Goal: Task Accomplishment & Management: Manage account settings

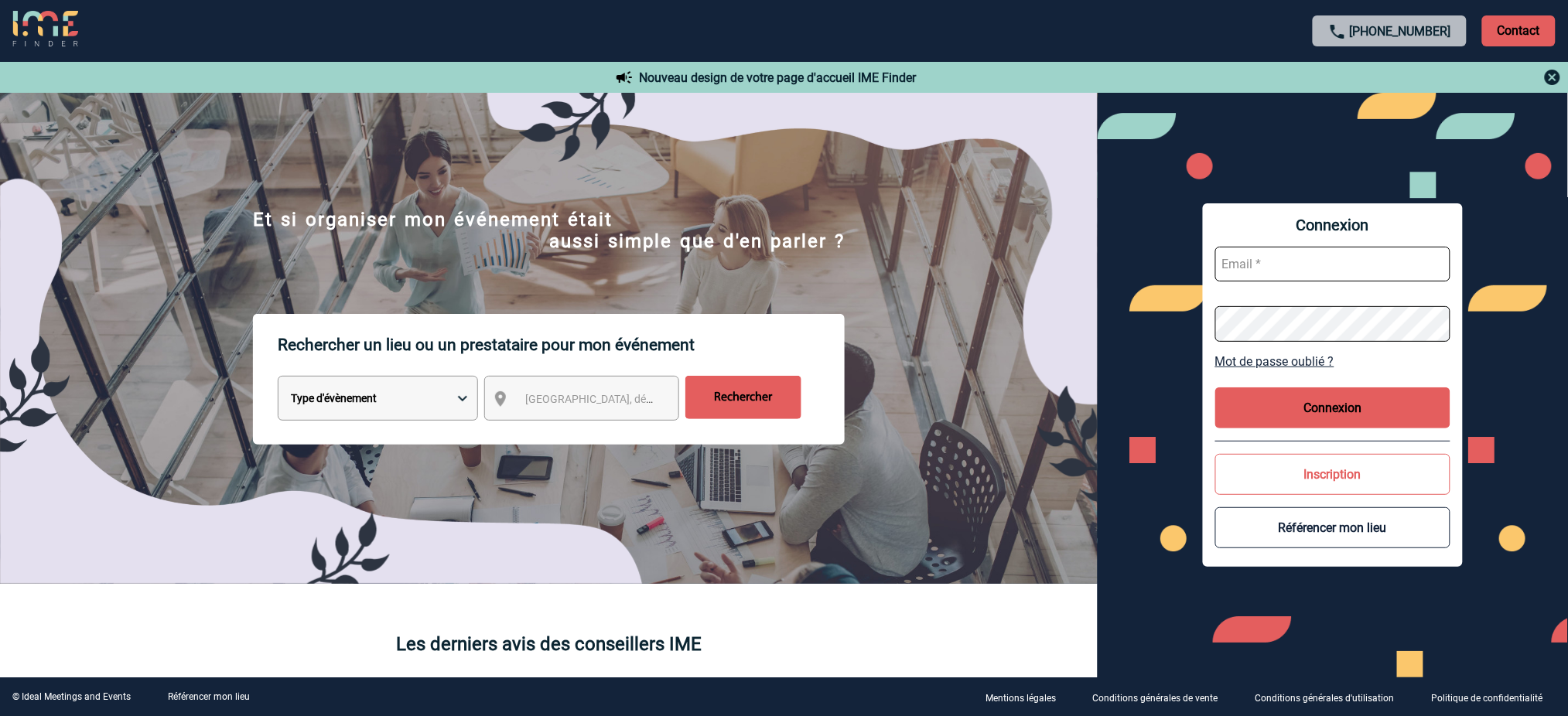
type input "mnoblet@ime-groupe.com"
click at [1289, 392] on button "Connexion" at bounding box center [1333, 408] width 235 height 41
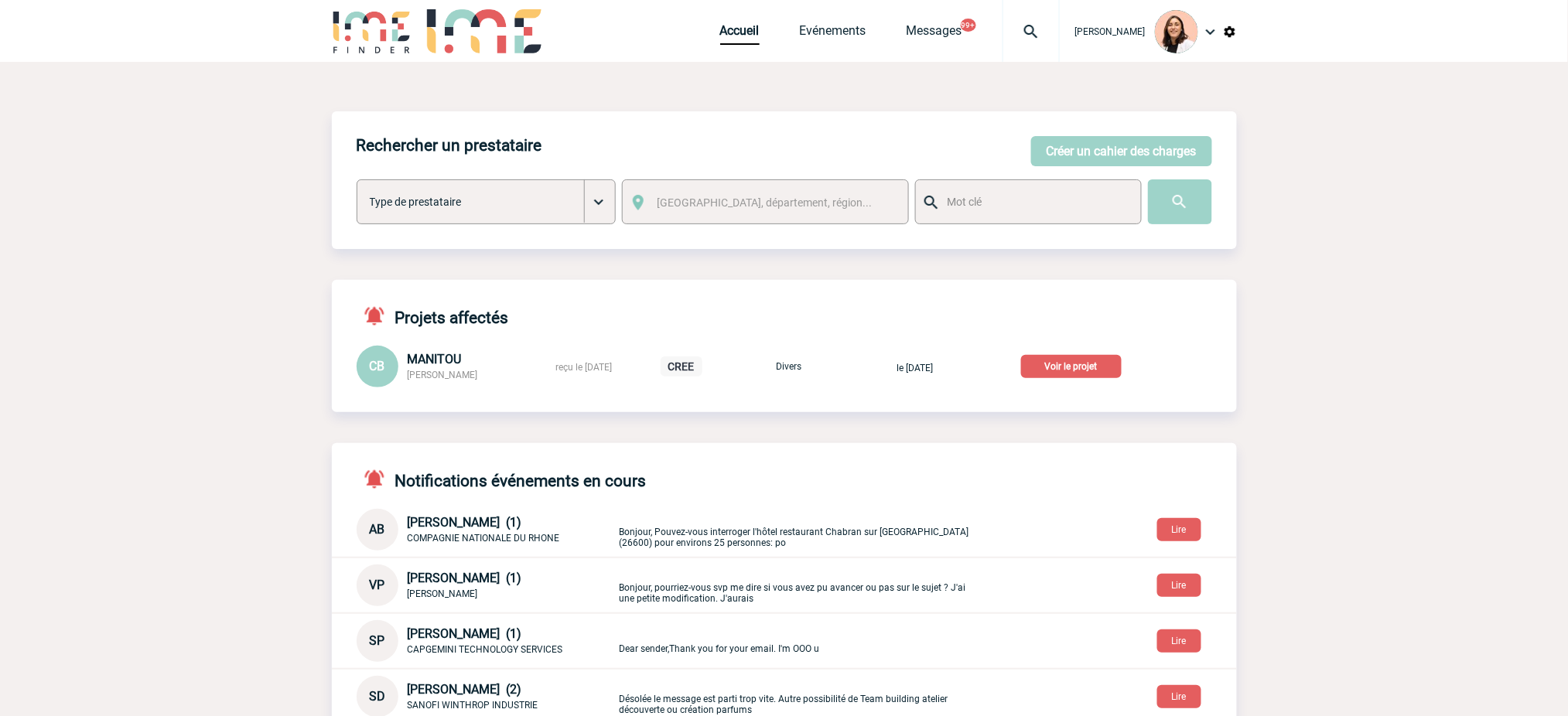
drag, startPoint x: 1031, startPoint y: 37, endPoint x: 1032, endPoint y: 53, distance: 16.0
click at [1031, 37] on img at bounding box center [1031, 31] width 56 height 18
click at [1027, 122] on input "search" at bounding box center [957, 118] width 213 height 23
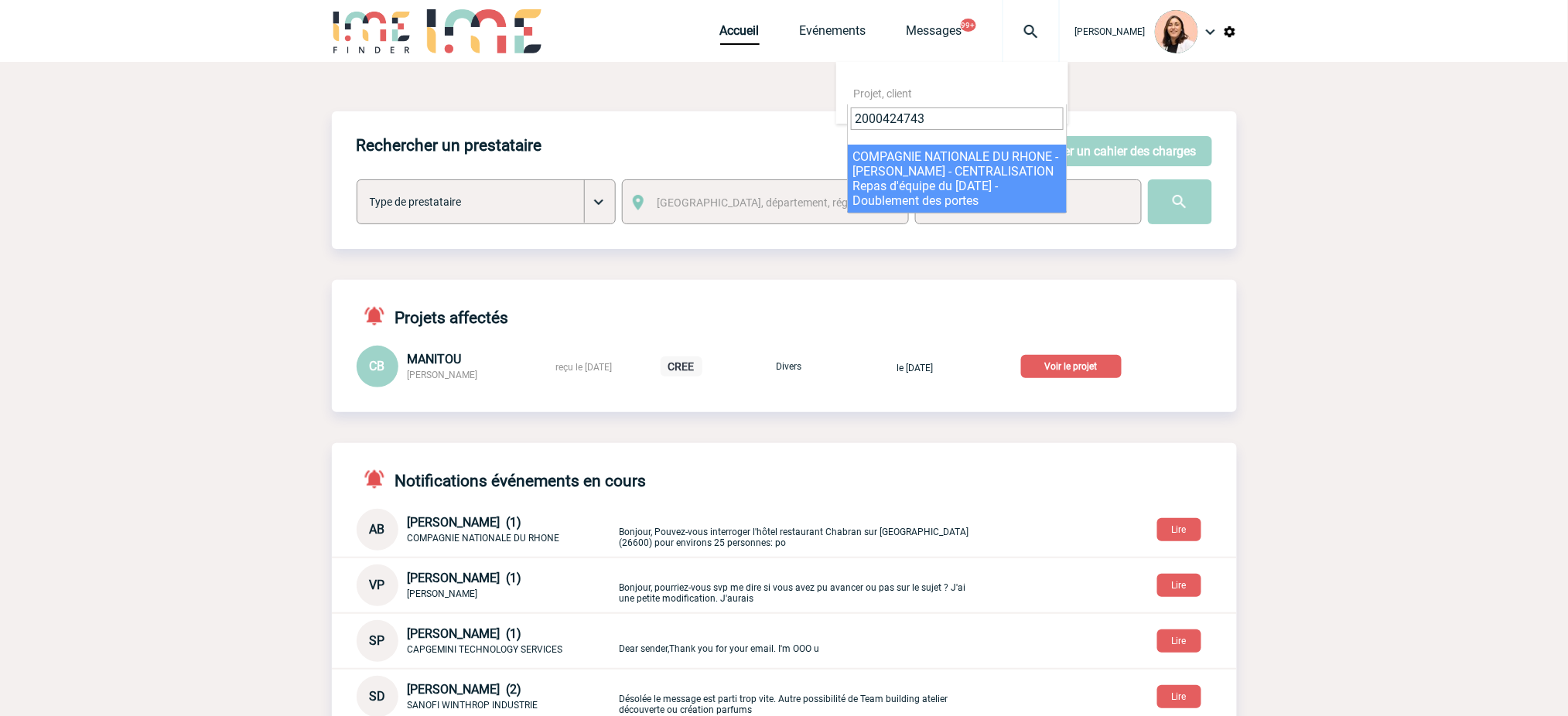
type input "2000424743"
select select "24244"
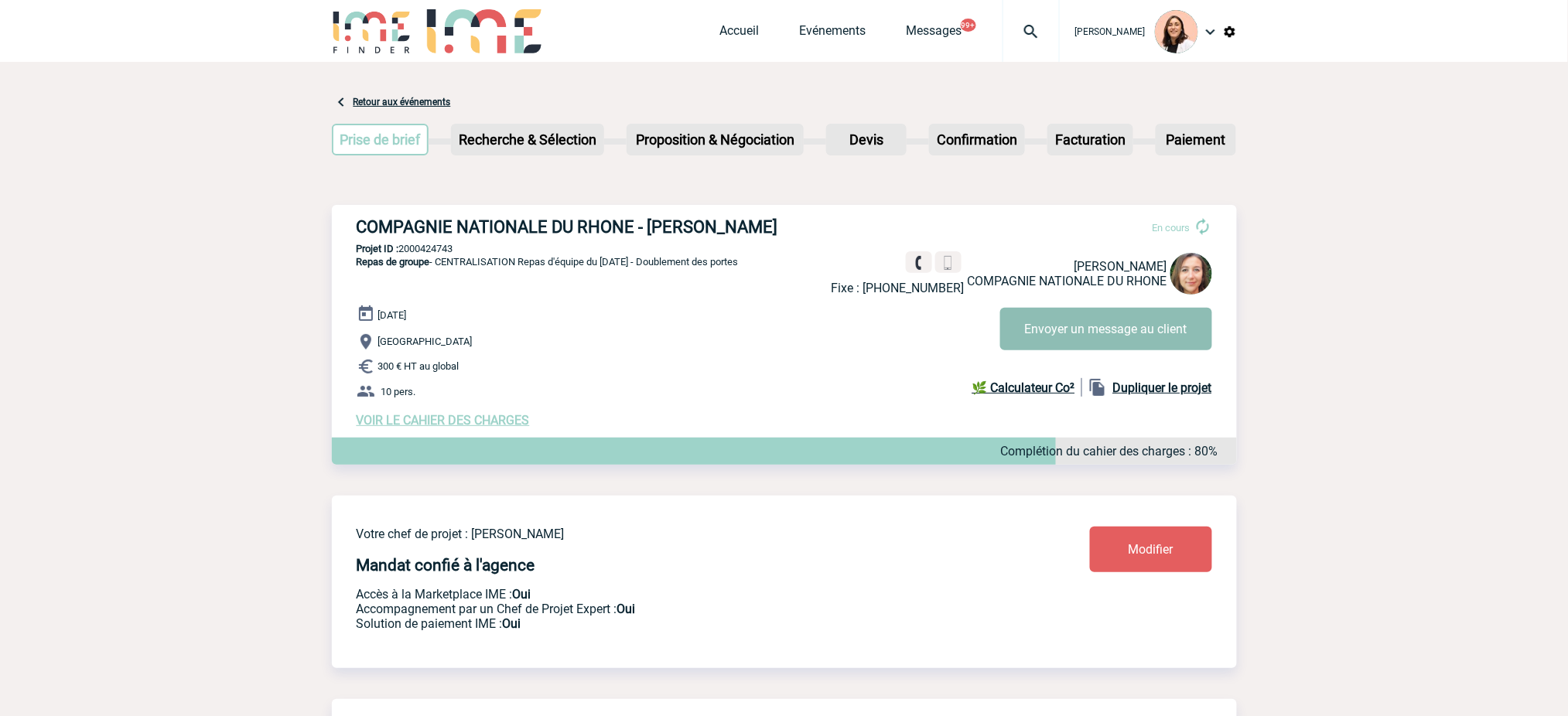
click at [1064, 314] on button "Envoyer un message au client" at bounding box center [1105, 328] width 212 height 43
click at [1042, 25] on img at bounding box center [1031, 31] width 56 height 18
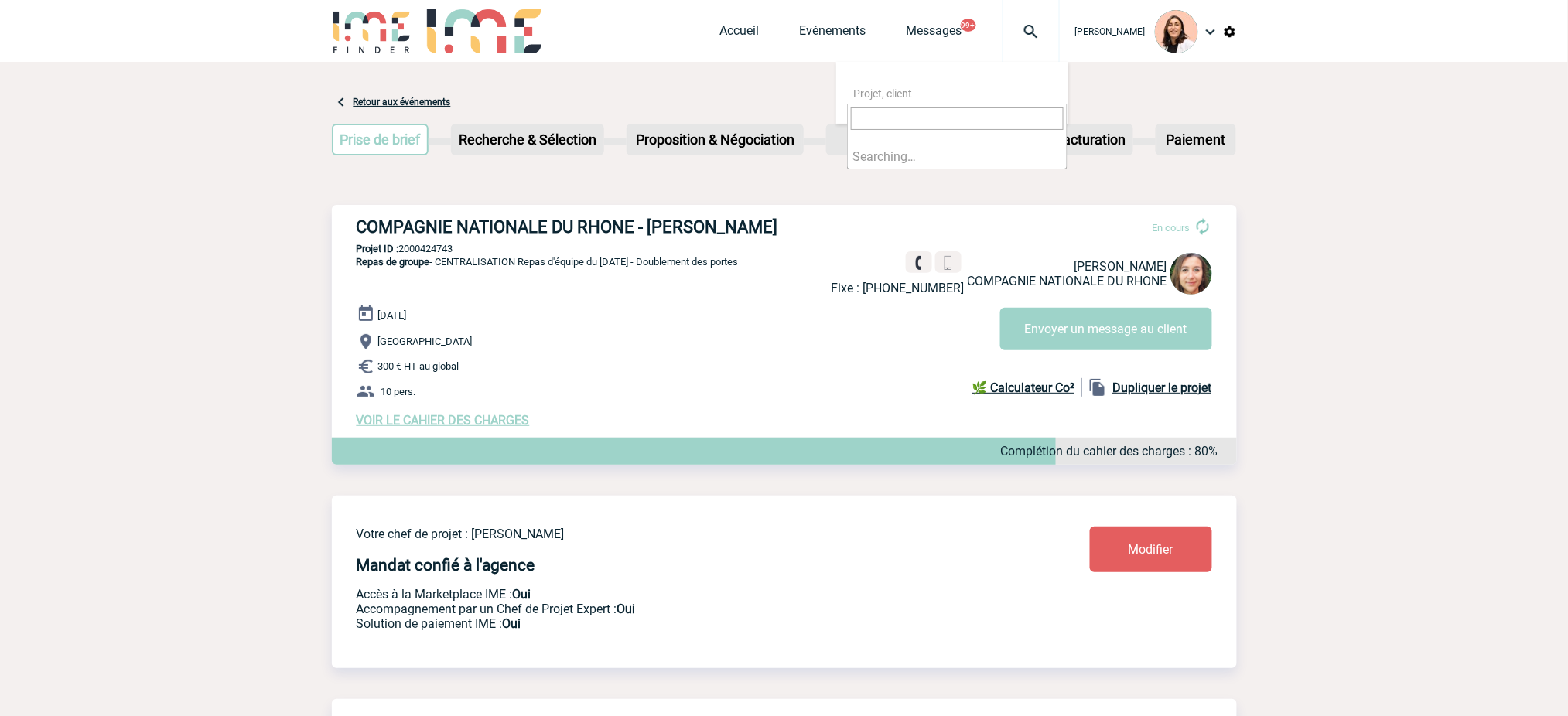
click at [977, 110] on input "search" at bounding box center [957, 118] width 213 height 23
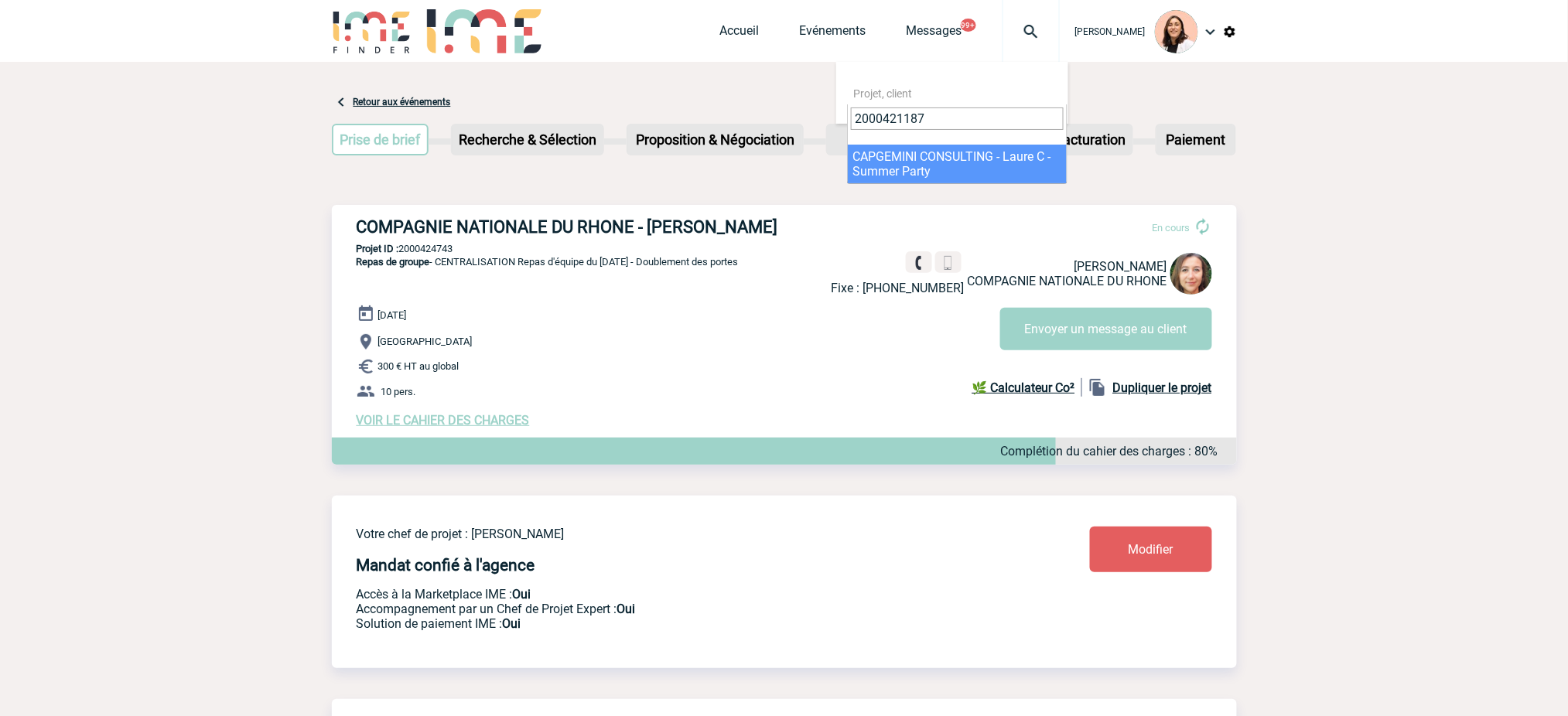
type input "2000421187"
select select "20688"
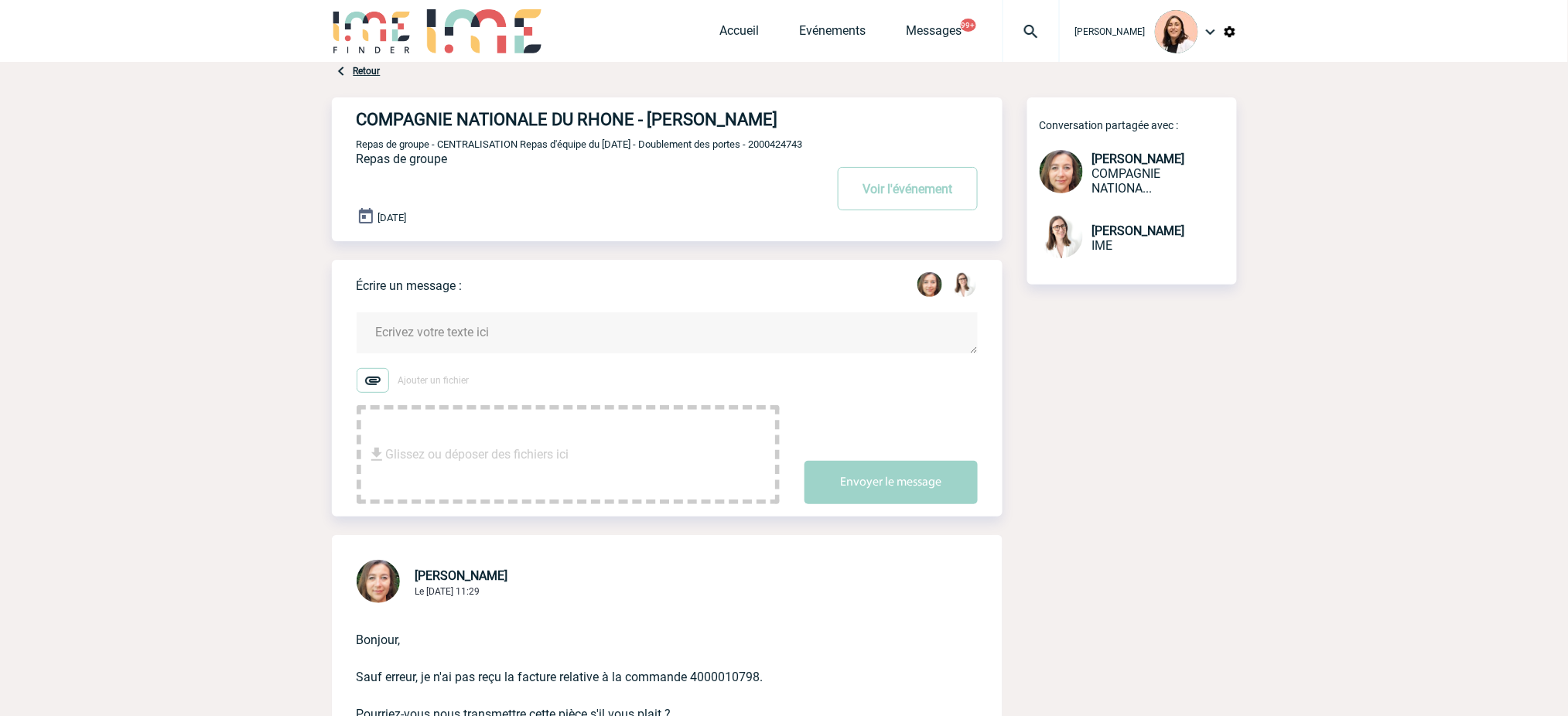
click at [422, 354] on textarea at bounding box center [666, 333] width 621 height 41
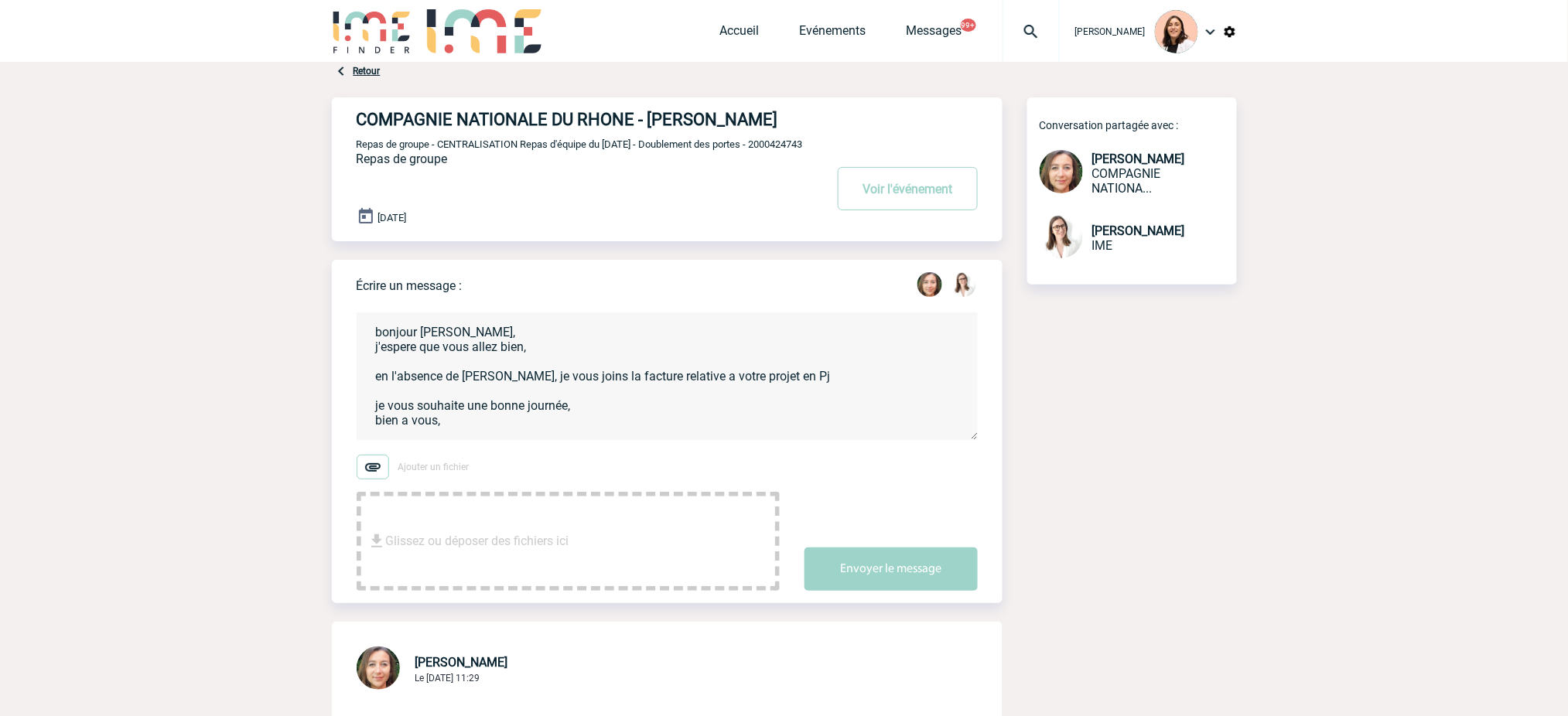
scroll to position [3, 0]
click at [397, 375] on textarea "bonjour Carla, j'espere que vous allez bien, en l'absence de Berengère, je vous…" at bounding box center [666, 376] width 621 height 128
type textarea "bonjour Carla, j'espère que vous allez bien, en l'absence de Berengère, je vous…"
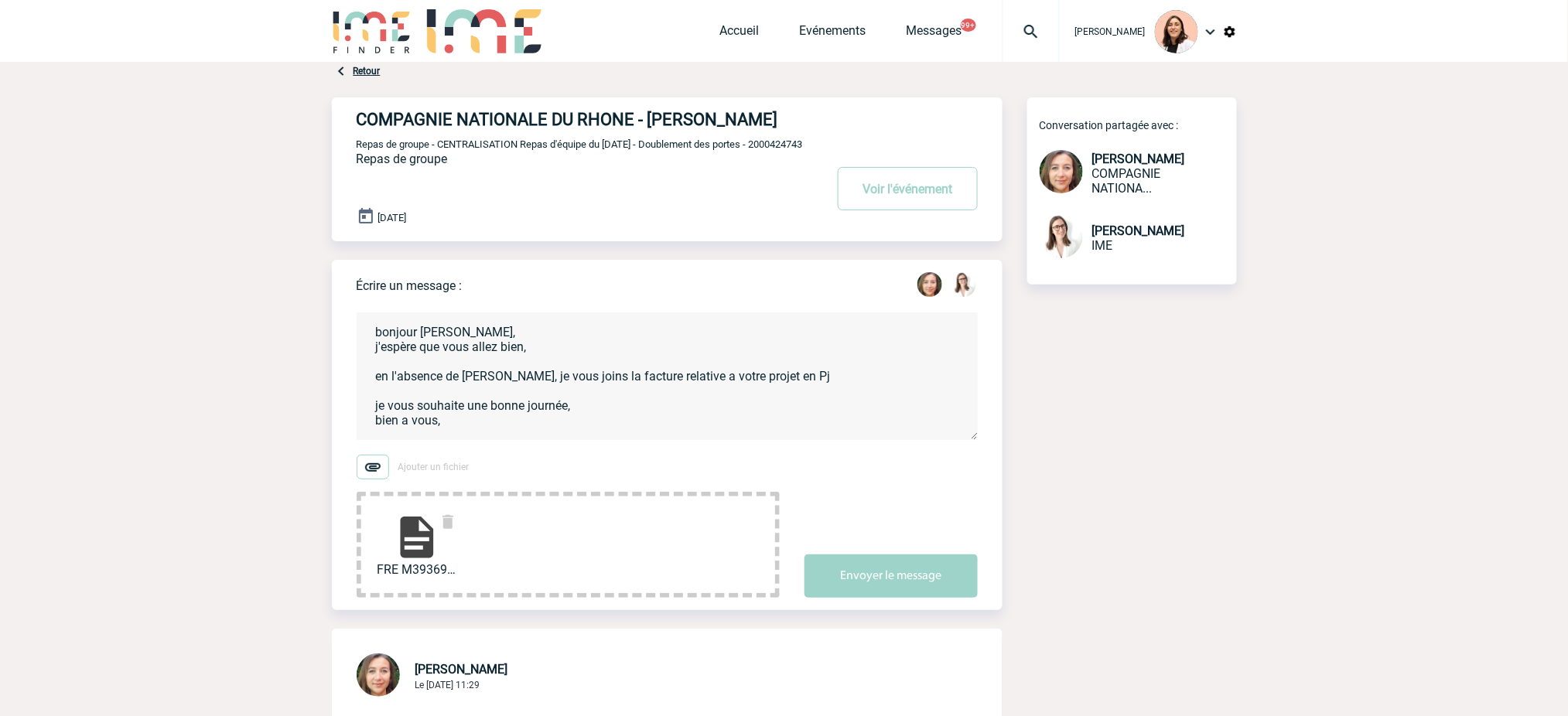
click at [409, 563] on img at bounding box center [416, 537] width 50 height 50
click at [912, 611] on div "Écrire un message : bonjour Carla, j'espère que vous allez bien, en l'absence d…" at bounding box center [679, 435] width 646 height 350
click at [899, 598] on button "Envoyer le message" at bounding box center [891, 577] width 173 height 44
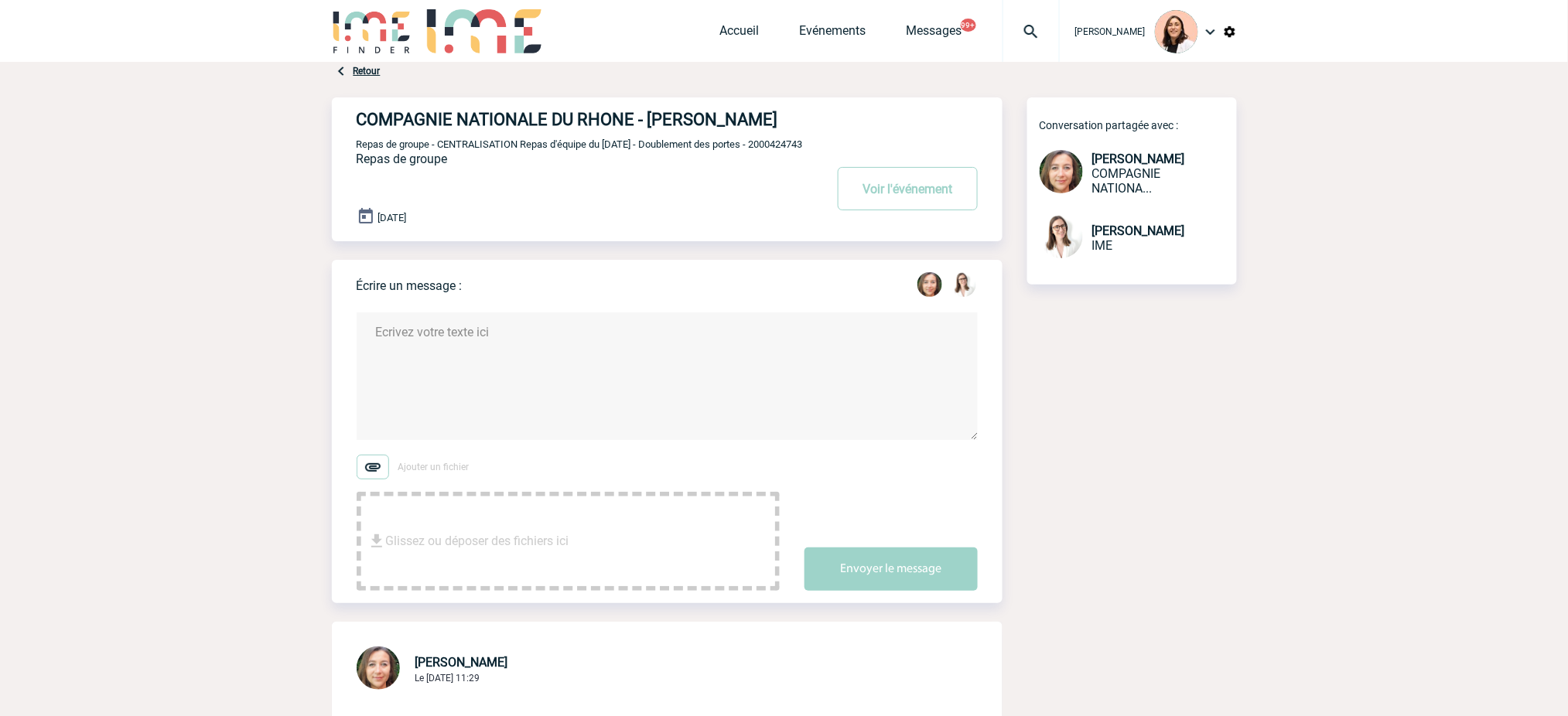
scroll to position [0, 0]
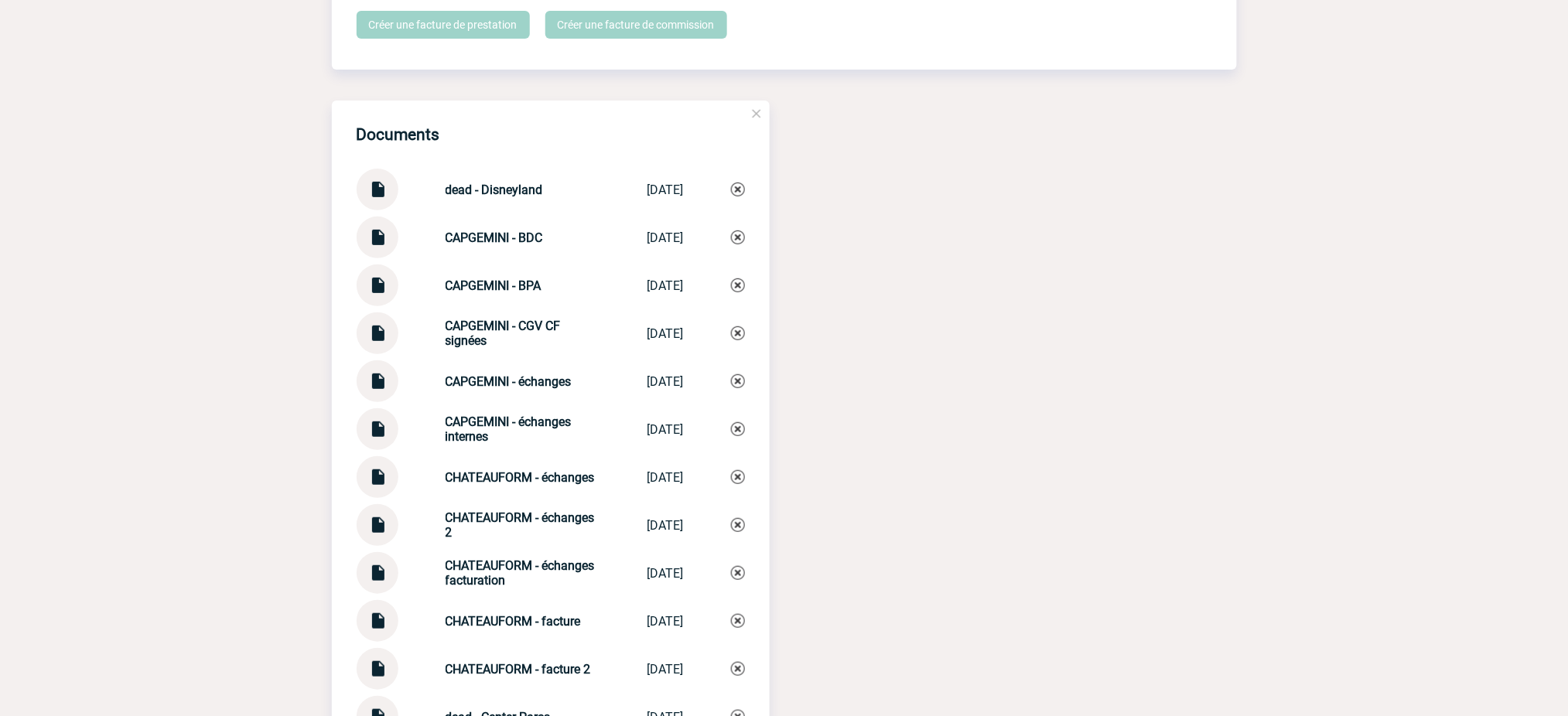
scroll to position [2269, 0]
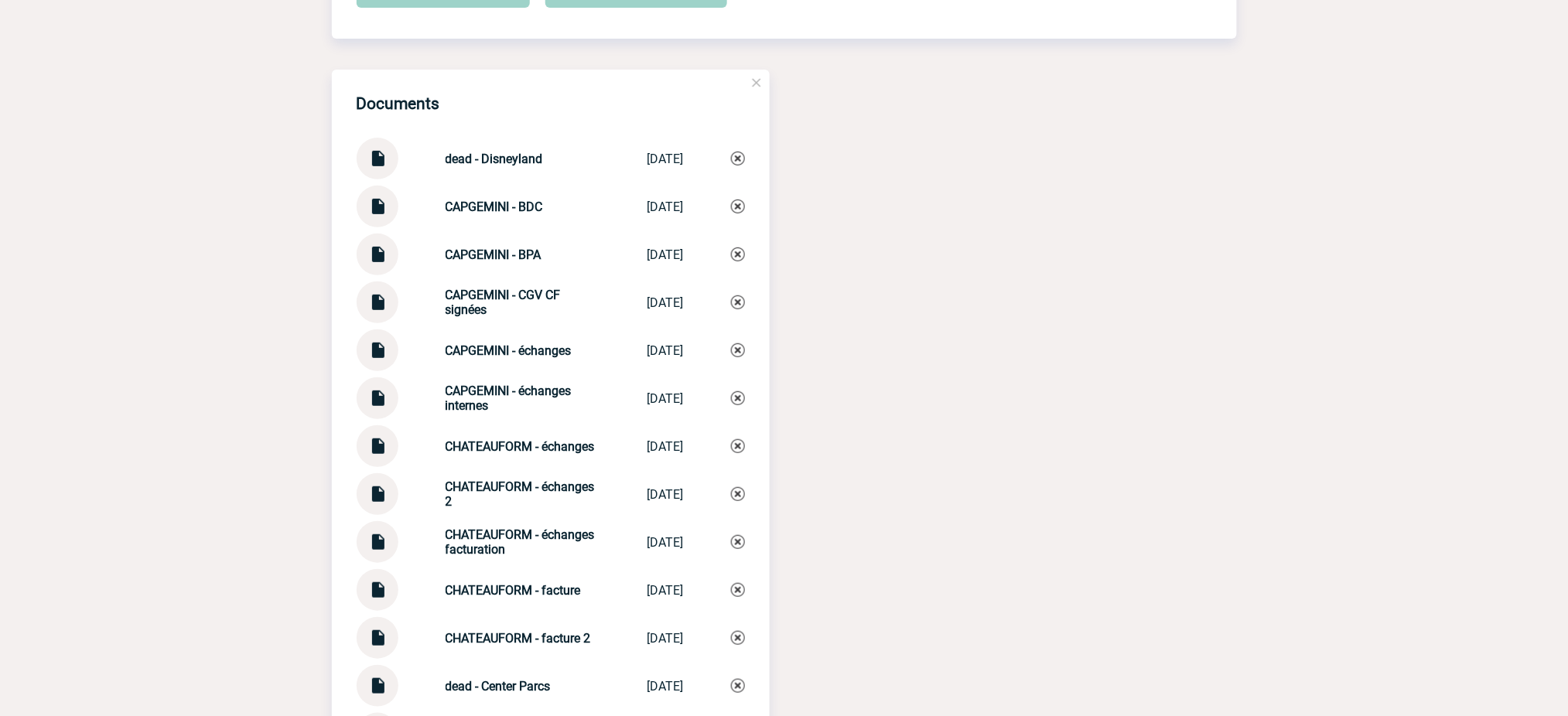
click at [380, 348] on img at bounding box center [377, 344] width 20 height 30
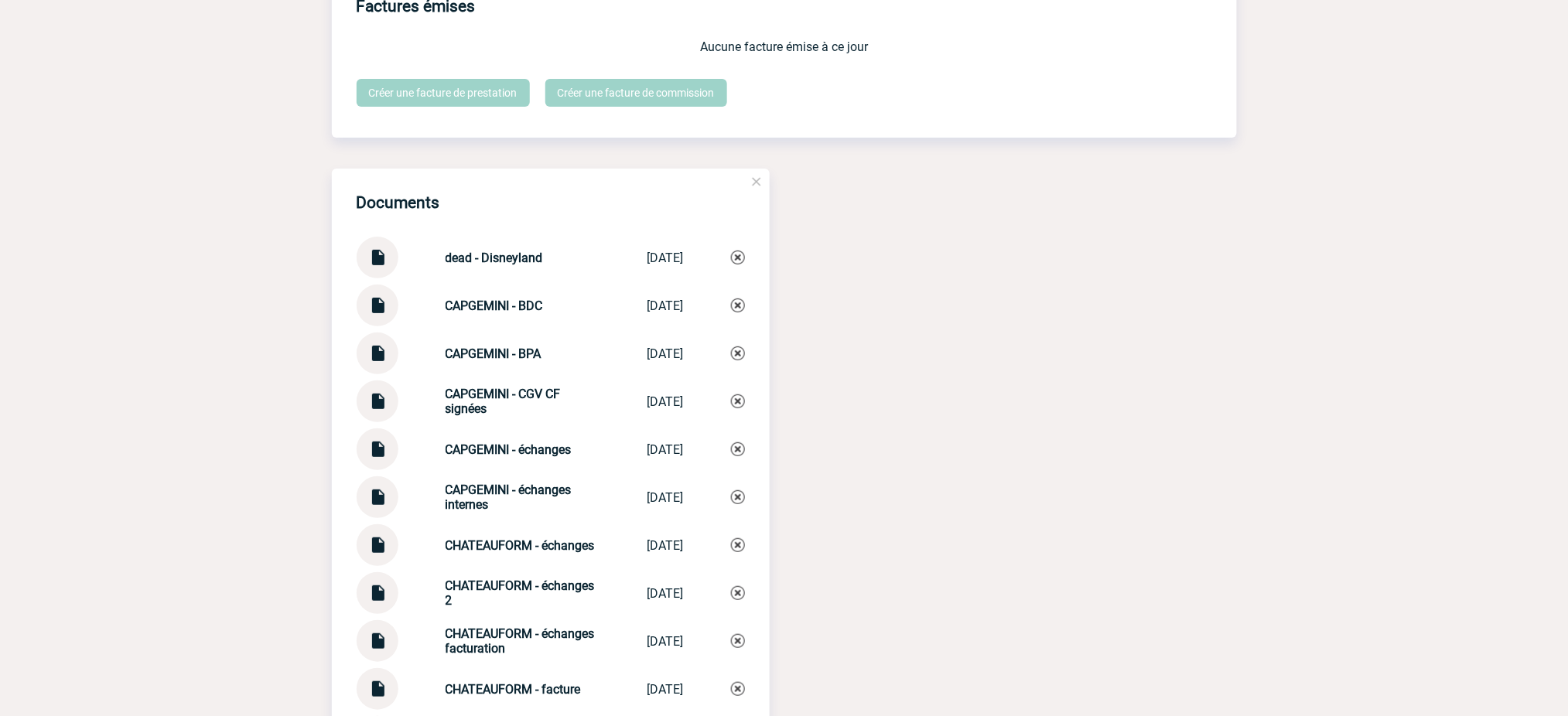
scroll to position [2166, 0]
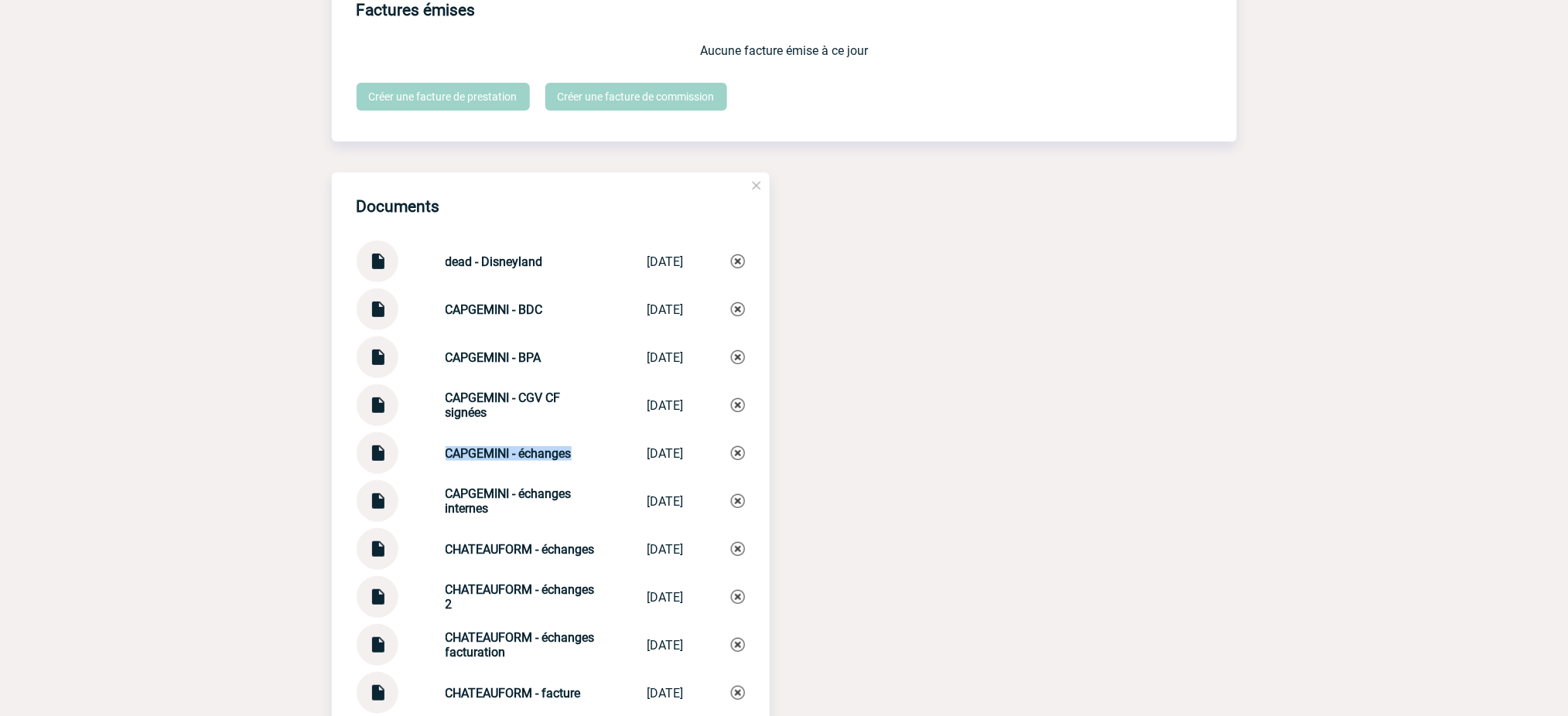
drag, startPoint x: 571, startPoint y: 457, endPoint x: 435, endPoint y: 458, distance: 136.0
click at [435, 458] on div "CAPGEMINI - échanges CAPGEMINI - éc... [DATE]" at bounding box center [551, 453] width 389 height 42
copy strong "CAPGEMINI - échanges"
click at [736, 449] on img at bounding box center [738, 453] width 14 height 14
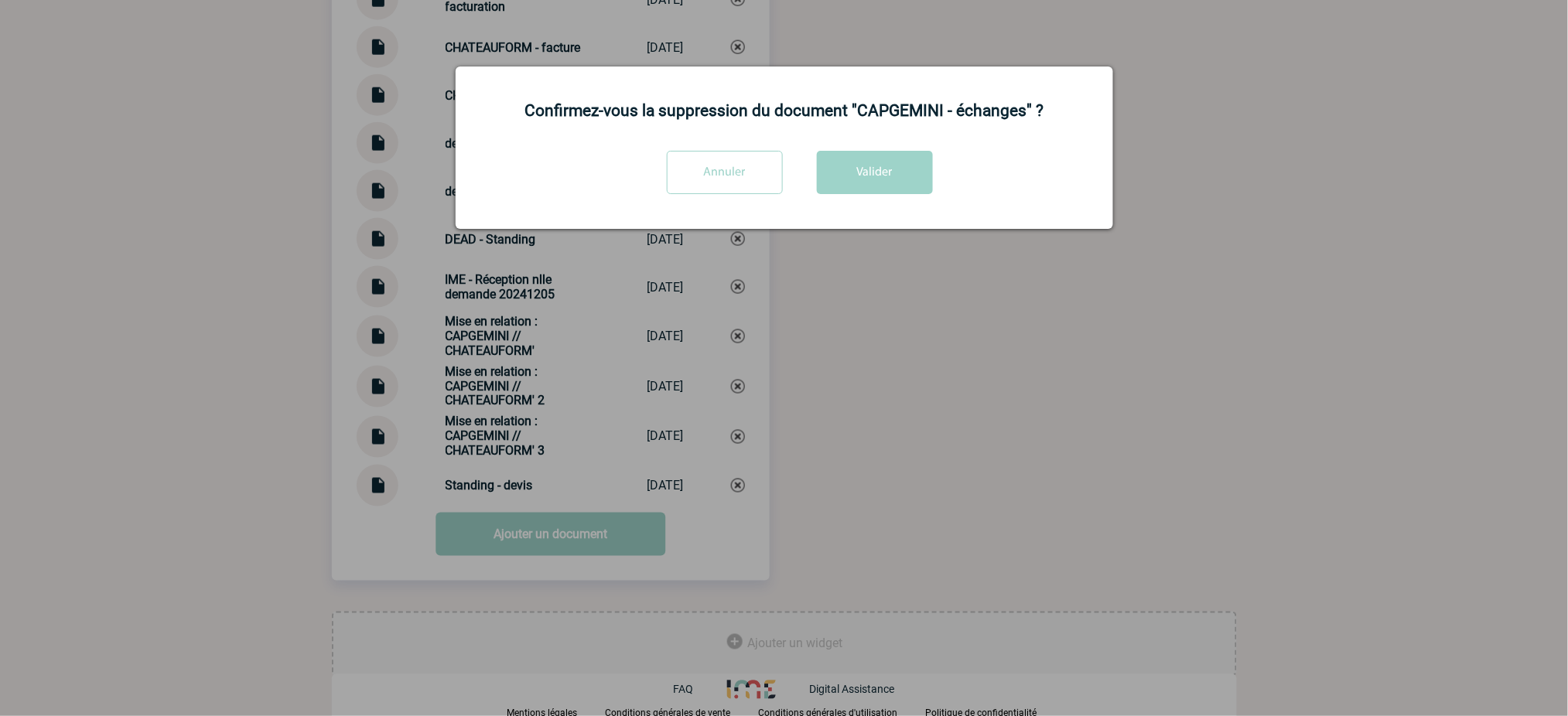
drag, startPoint x: 902, startPoint y: 172, endPoint x: 860, endPoint y: 242, distance: 81.6
click at [902, 172] on button "Valider" at bounding box center [875, 172] width 116 height 44
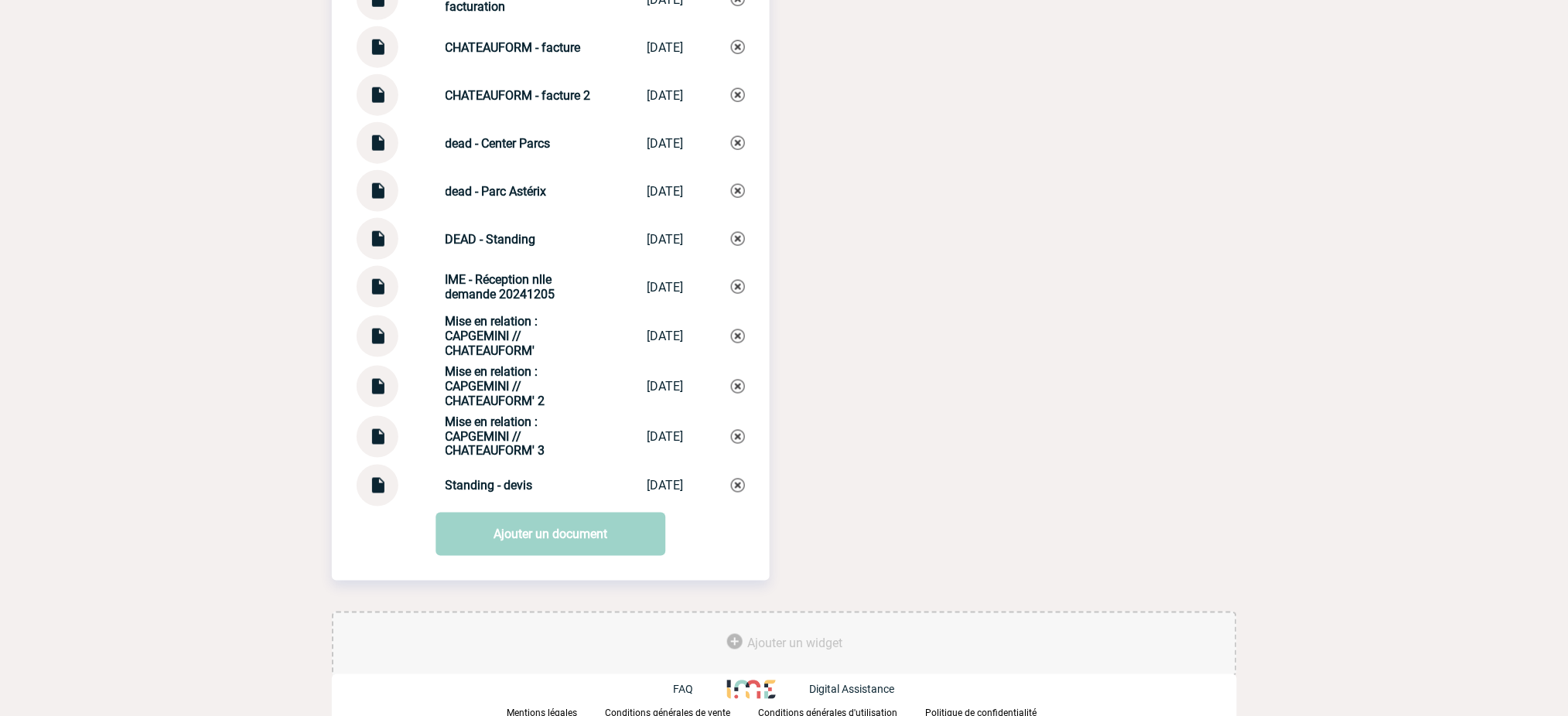
click at [527, 529] on link "Ajouter un document" at bounding box center [551, 535] width 230 height 44
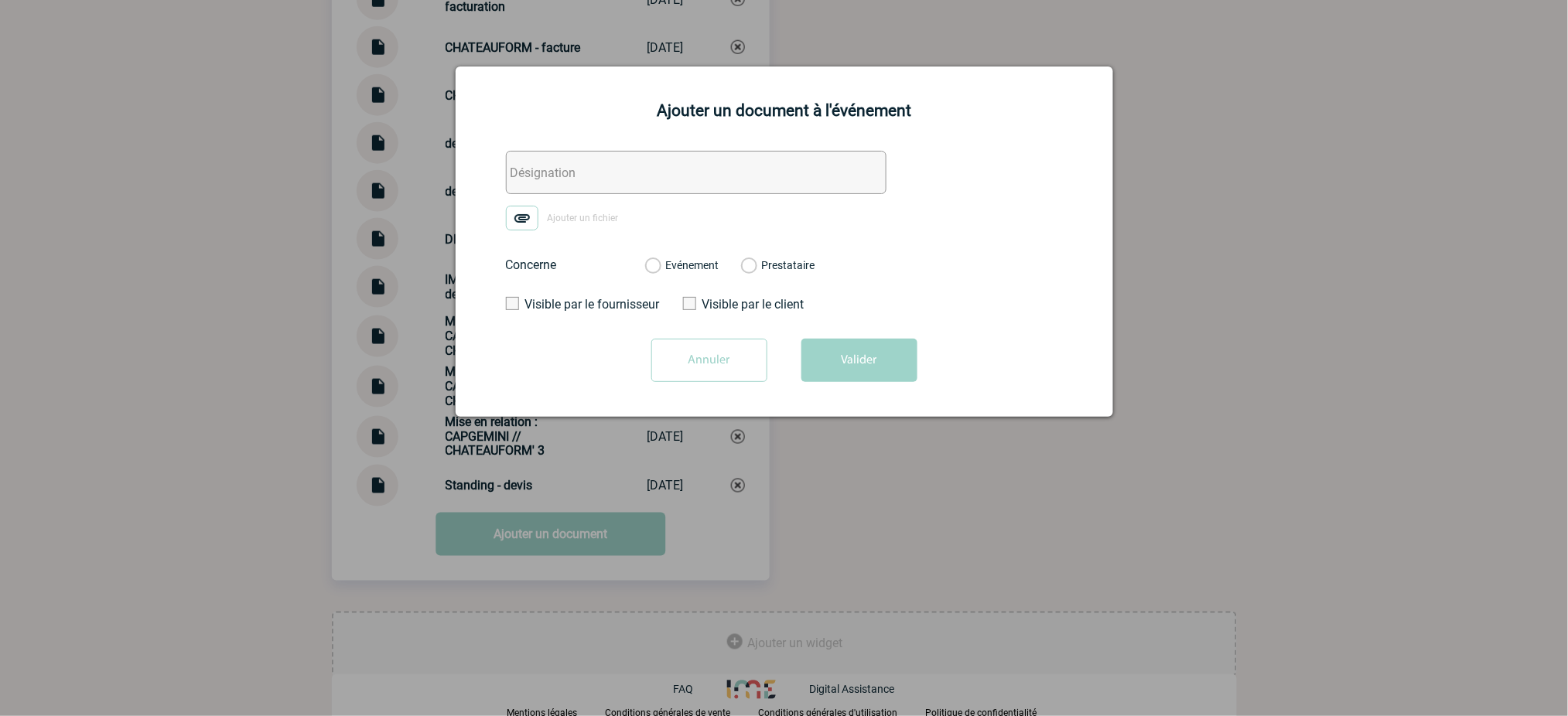
click at [755, 190] on input "text" at bounding box center [696, 172] width 381 height 44
paste input "CAPGEMINI - échanges"
type input "CAPGEMINI - échanges"
click at [533, 223] on img at bounding box center [522, 218] width 32 height 24
click at [0, 0] on input "Ajouter un fichier" at bounding box center [0, 0] width 0 height 0
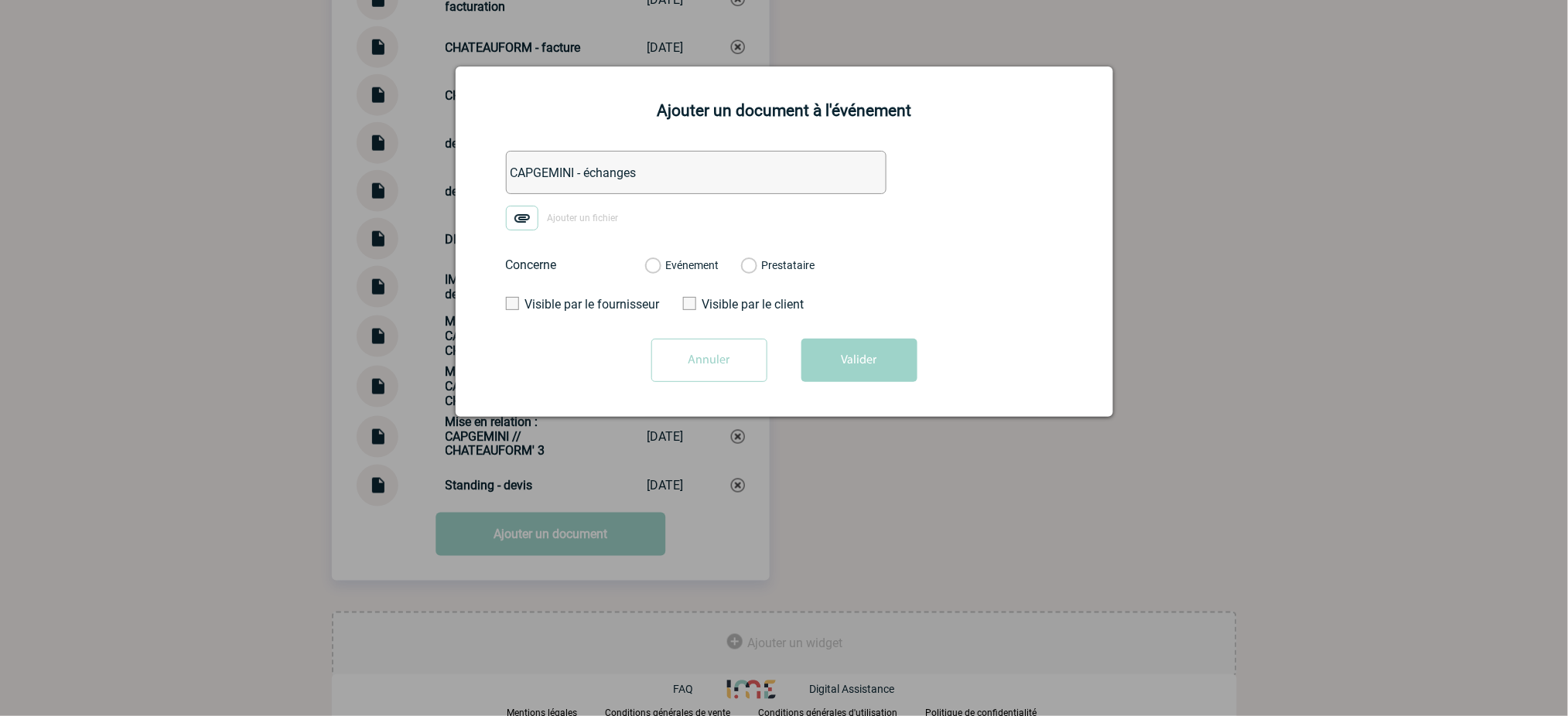
click at [526, 220] on img at bounding box center [522, 218] width 32 height 24
click at [0, 0] on input "Ajouter un fichier" at bounding box center [0, 0] width 0 height 0
click at [660, 273] on label "Evénement" at bounding box center [652, 267] width 15 height 14
click at [0, 0] on input "Evénement" at bounding box center [0, 0] width 0 height 0
click at [863, 358] on button "Valider" at bounding box center [859, 361] width 116 height 44
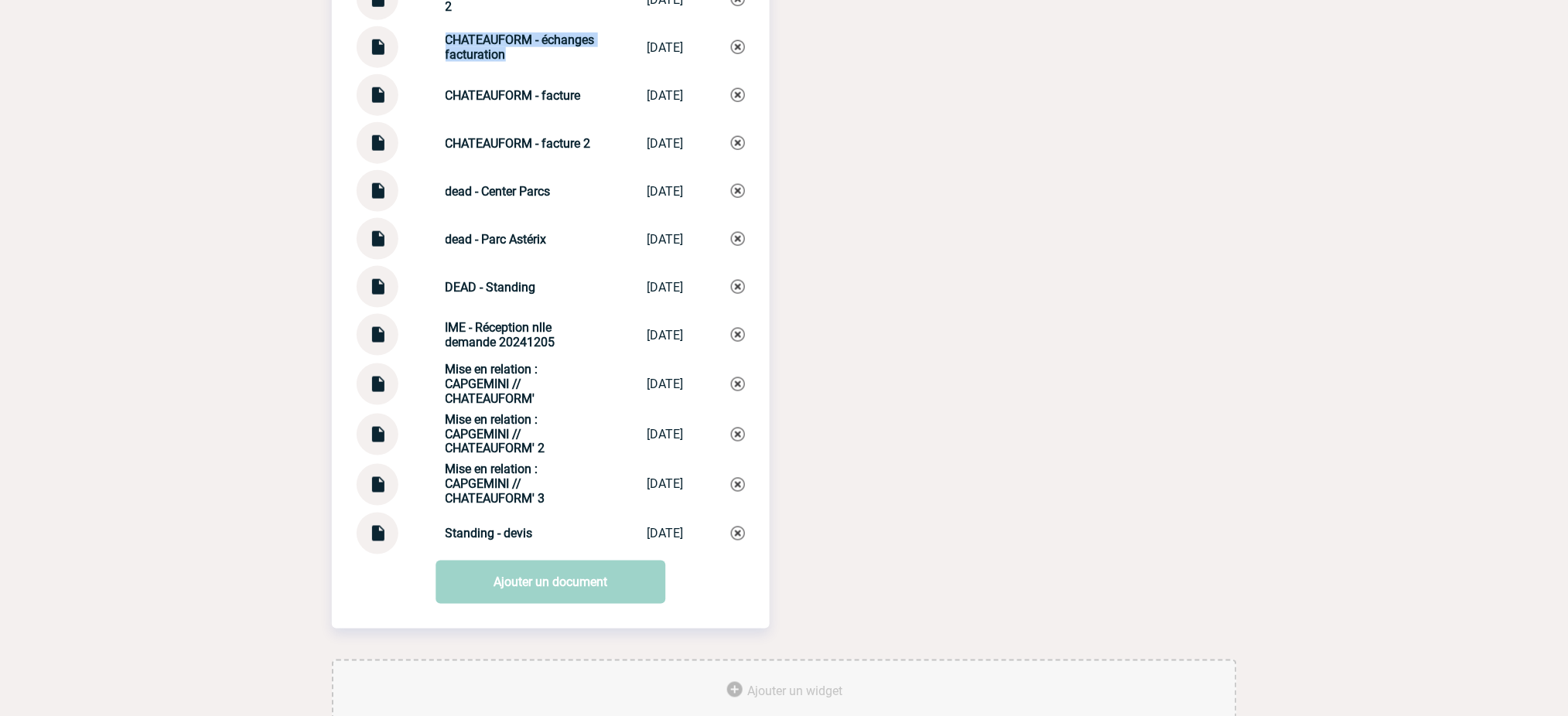
drag, startPoint x: 513, startPoint y: 50, endPoint x: 439, endPoint y: 28, distance: 77.2
click at [439, 28] on div "CHATEAUFORM - échanges facturation CHATEAUFORM - �... [DATE]" at bounding box center [551, 47] width 389 height 42
copy strong "CHATEAUFORM - échanges facturation"
click at [736, 45] on img at bounding box center [738, 47] width 14 height 14
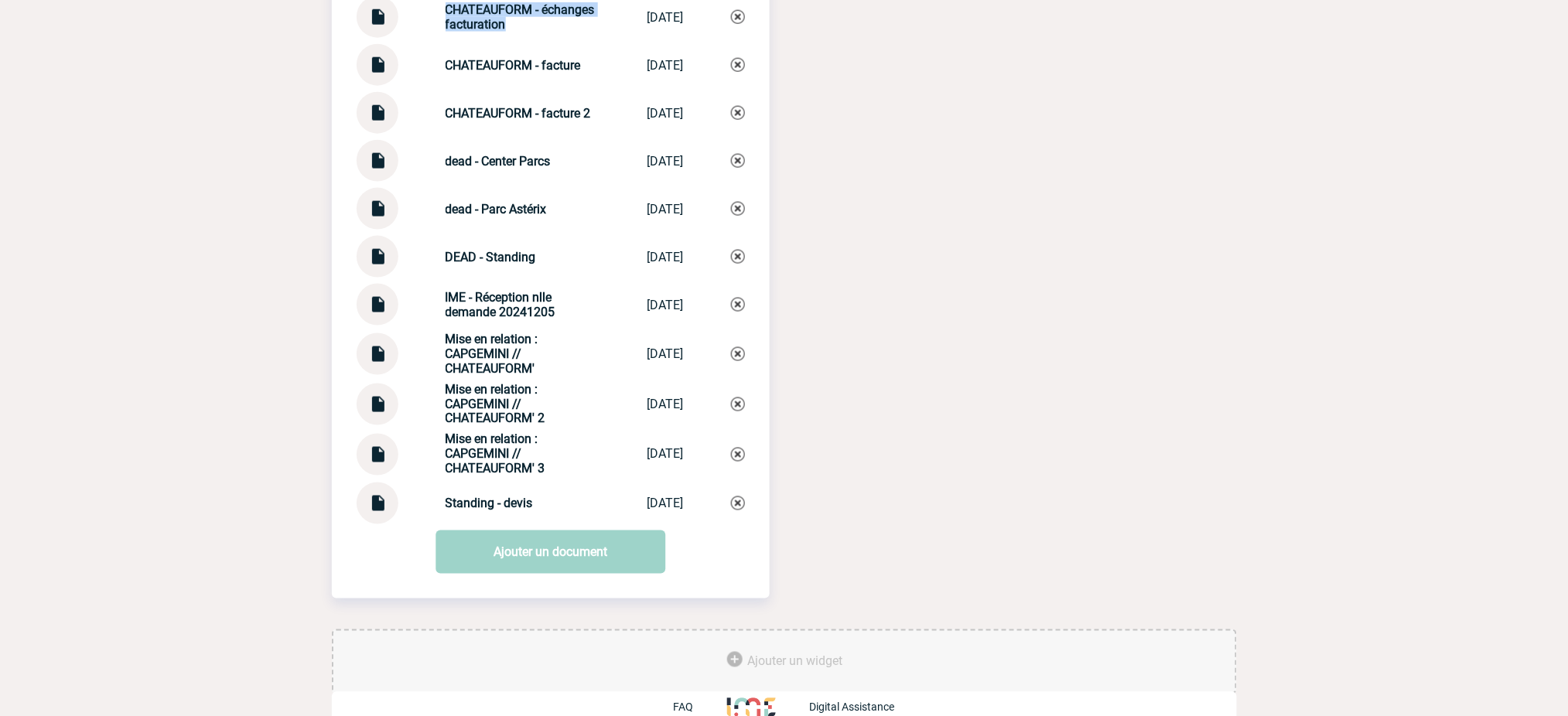
scroll to position [2812, 0]
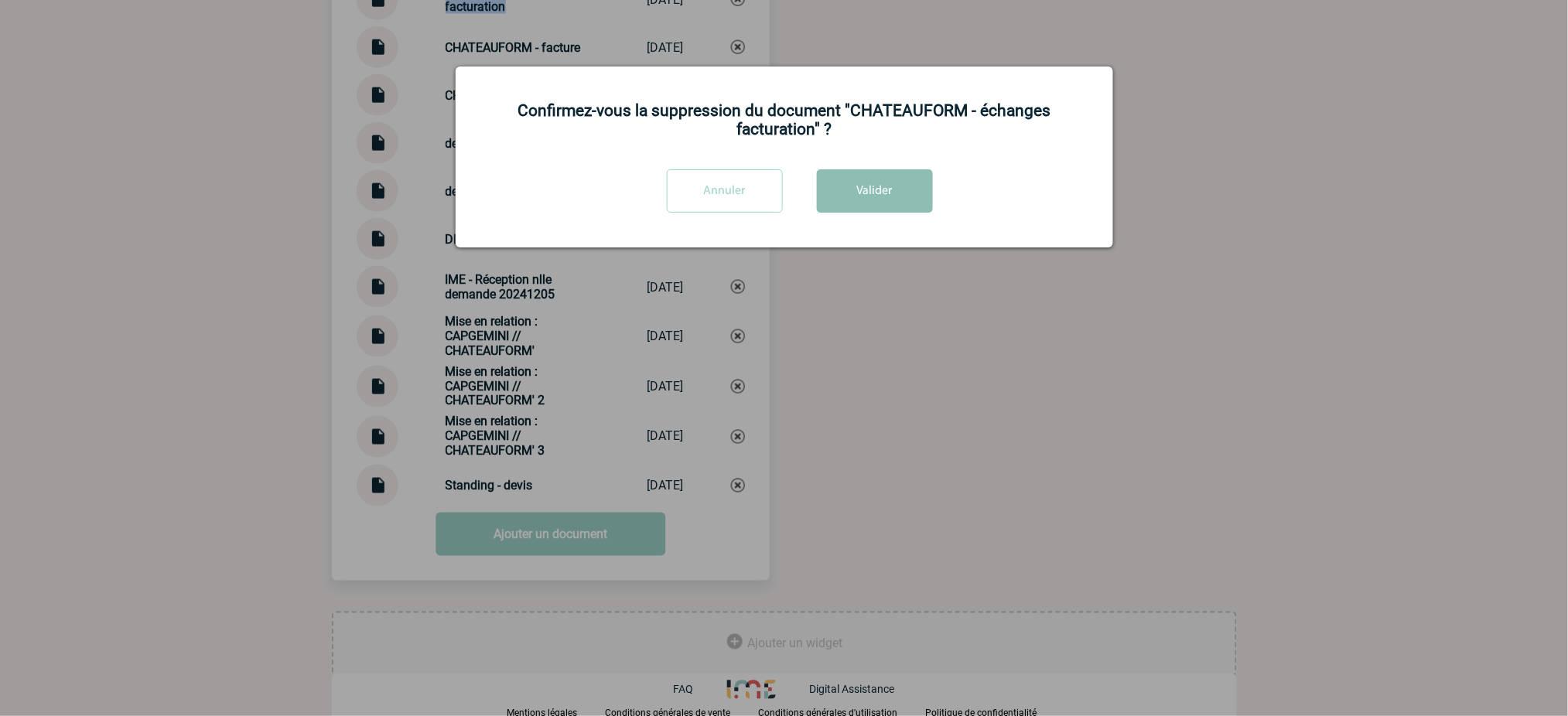
click at [862, 184] on button "Valider" at bounding box center [875, 191] width 116 height 44
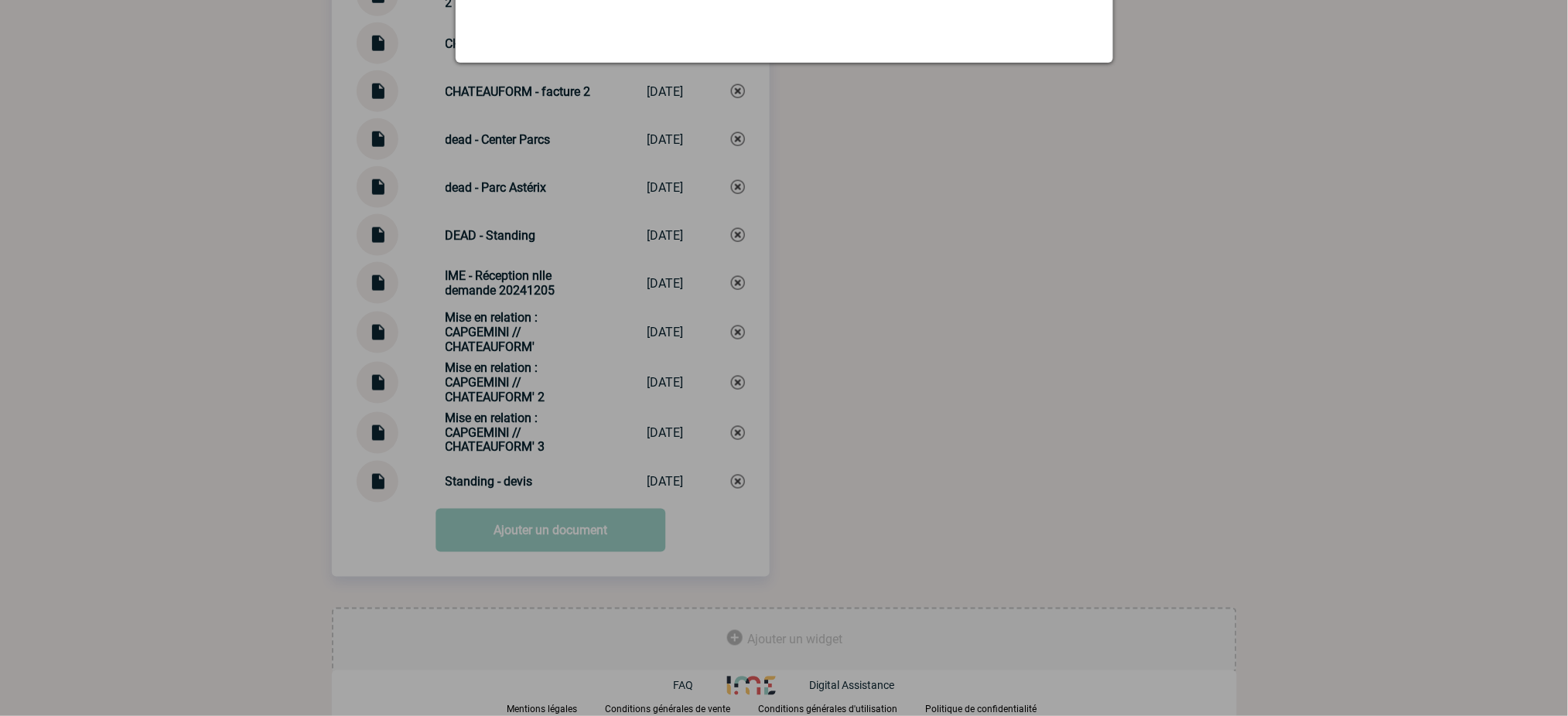
scroll to position [2764, 0]
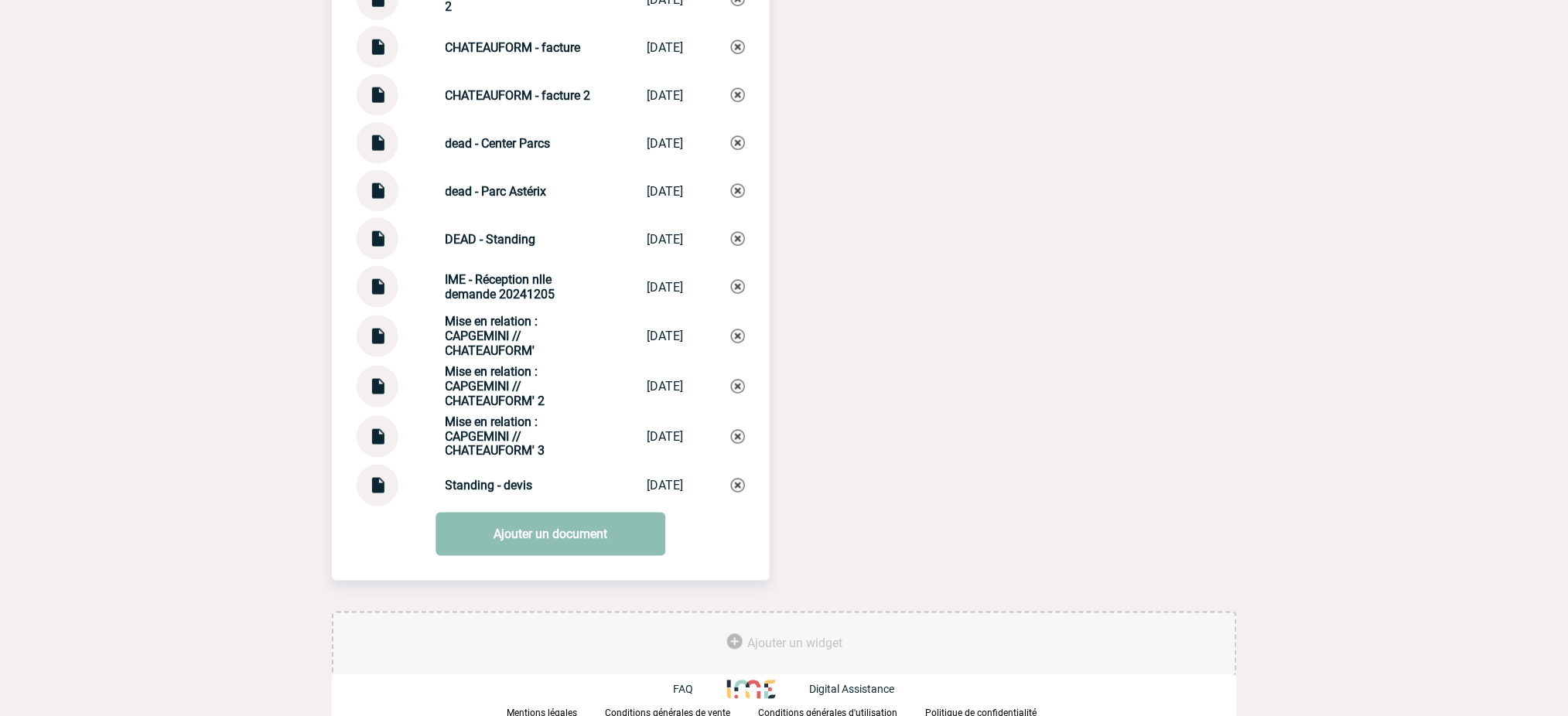
click at [522, 531] on link "Ajouter un document" at bounding box center [551, 535] width 230 height 44
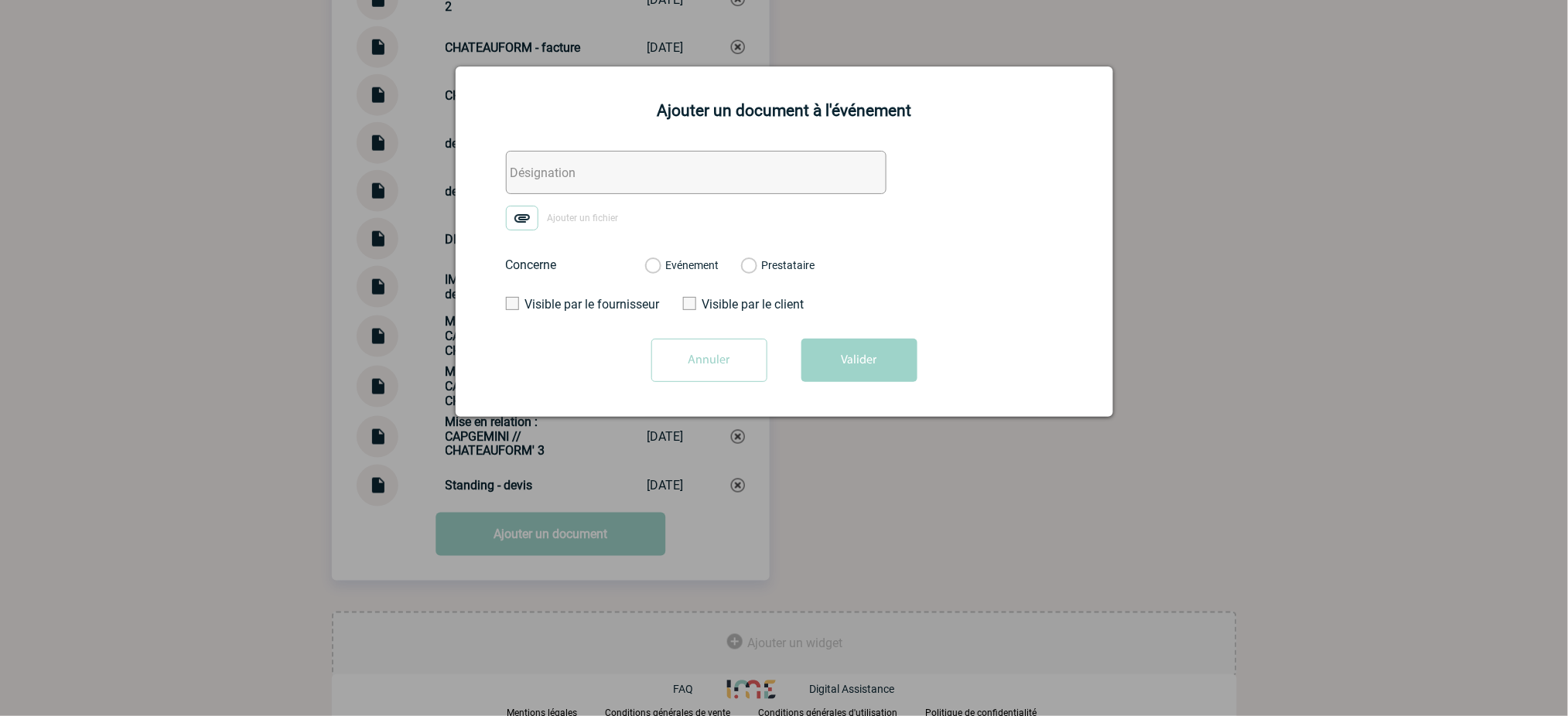
click at [686, 173] on input "text" at bounding box center [696, 172] width 381 height 44
paste input "CHATEAUFORM - échanges facturation"
type input "CHATEAUFORM - échanges facturation"
click at [524, 225] on img at bounding box center [522, 218] width 32 height 24
click at [0, 0] on input "Ajouter un fichier" at bounding box center [0, 0] width 0 height 0
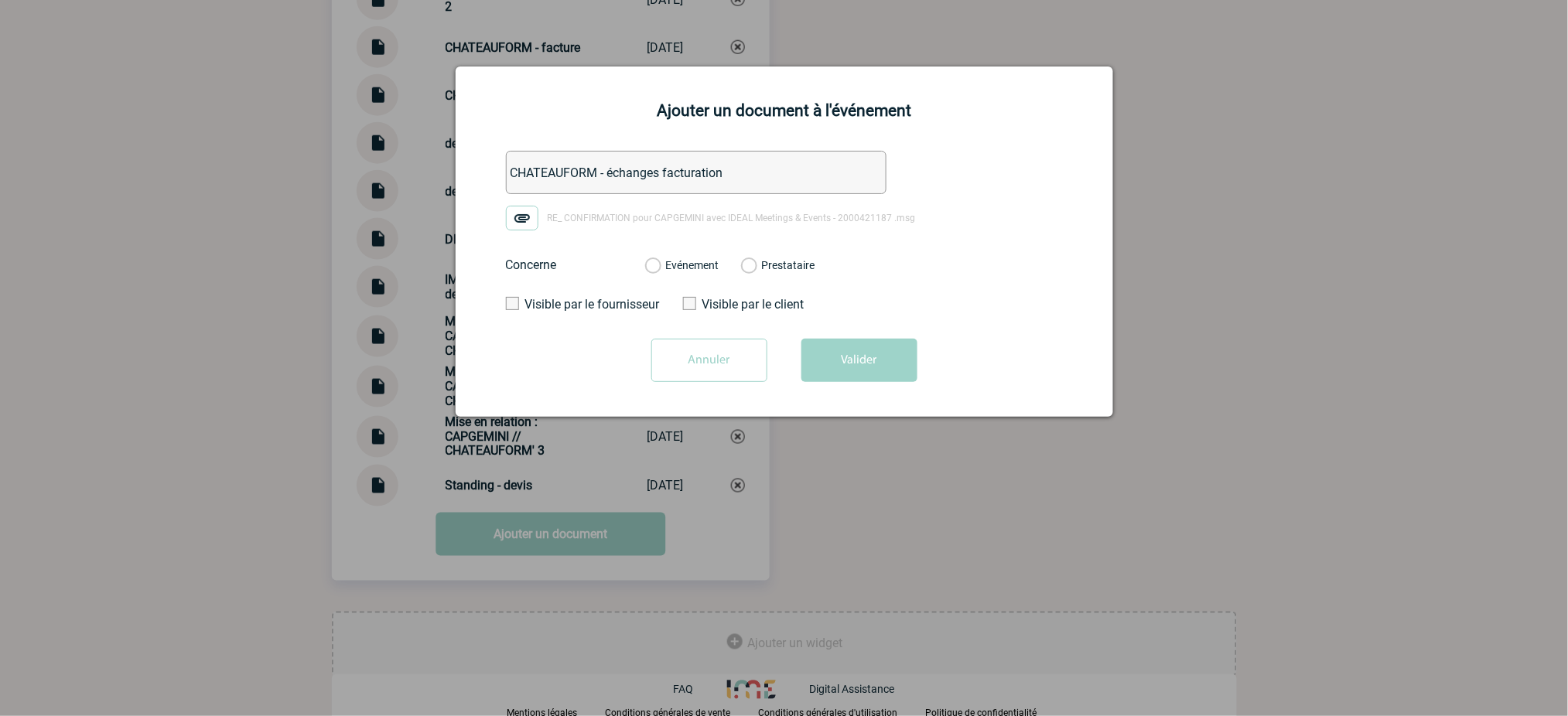
click at [706, 260] on div "Evénement" at bounding box center [682, 266] width 74 height 16
click at [660, 270] on div "Evénement" at bounding box center [682, 266] width 74 height 16
click at [660, 265] on label "Evénement" at bounding box center [652, 267] width 15 height 14
click at [0, 0] on input "Evénement" at bounding box center [0, 0] width 0 height 0
click at [903, 378] on button "Valider" at bounding box center [859, 361] width 116 height 44
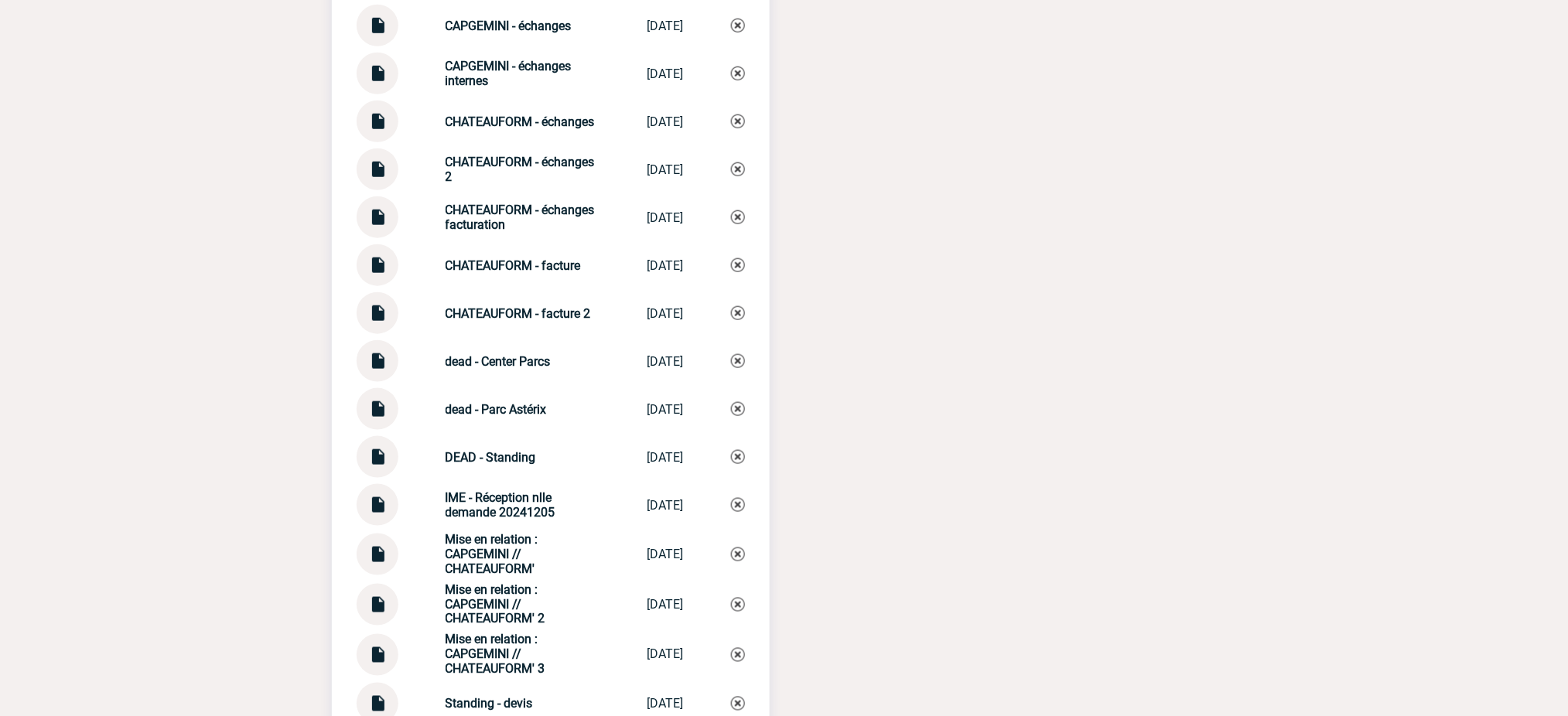
scroll to position [2557, 0]
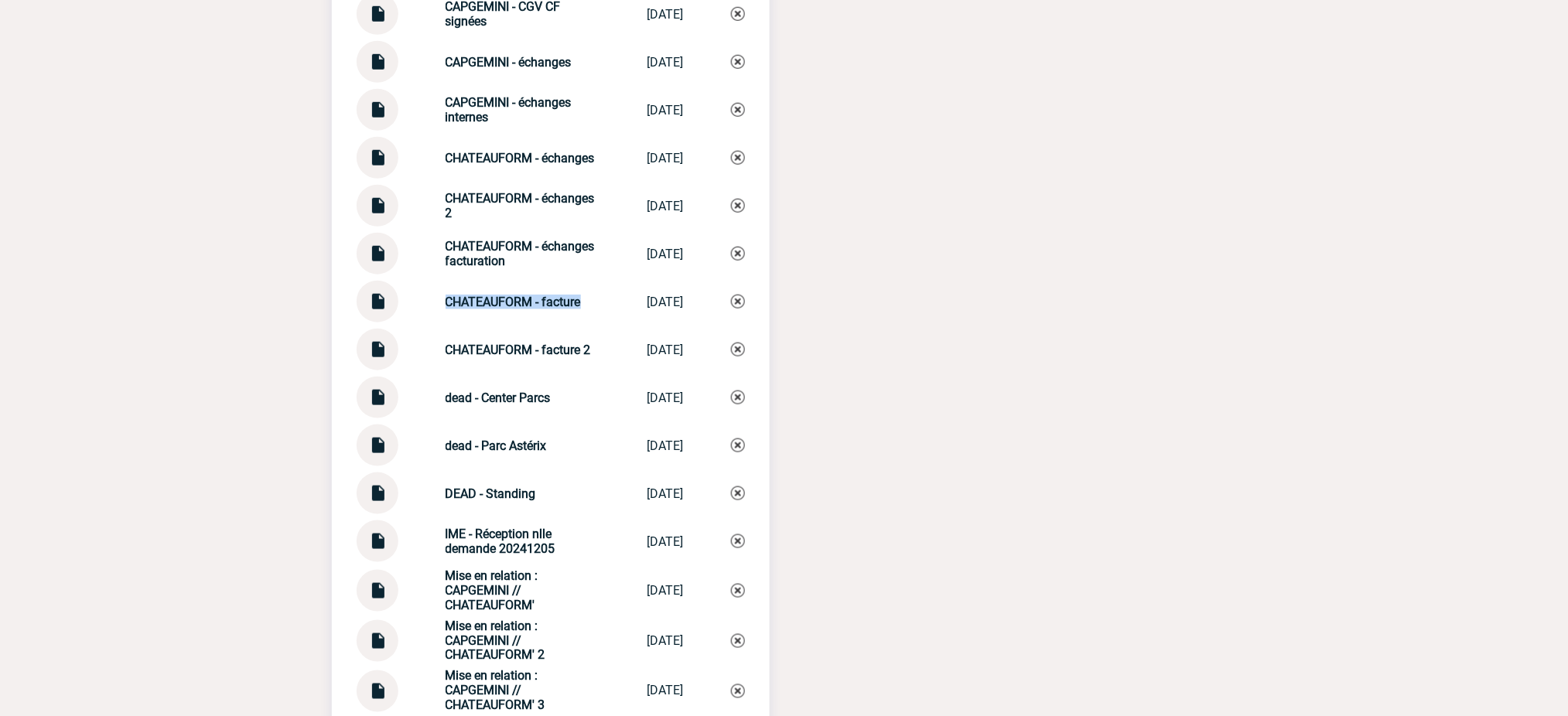
drag, startPoint x: 583, startPoint y: 308, endPoint x: 398, endPoint y: 307, distance: 185.0
click at [398, 307] on div "CHATEAUFORM - facture CHATEAUFORM - f... [DATE]" at bounding box center [551, 301] width 389 height 42
copy div "CHATEAUFORM - facture"
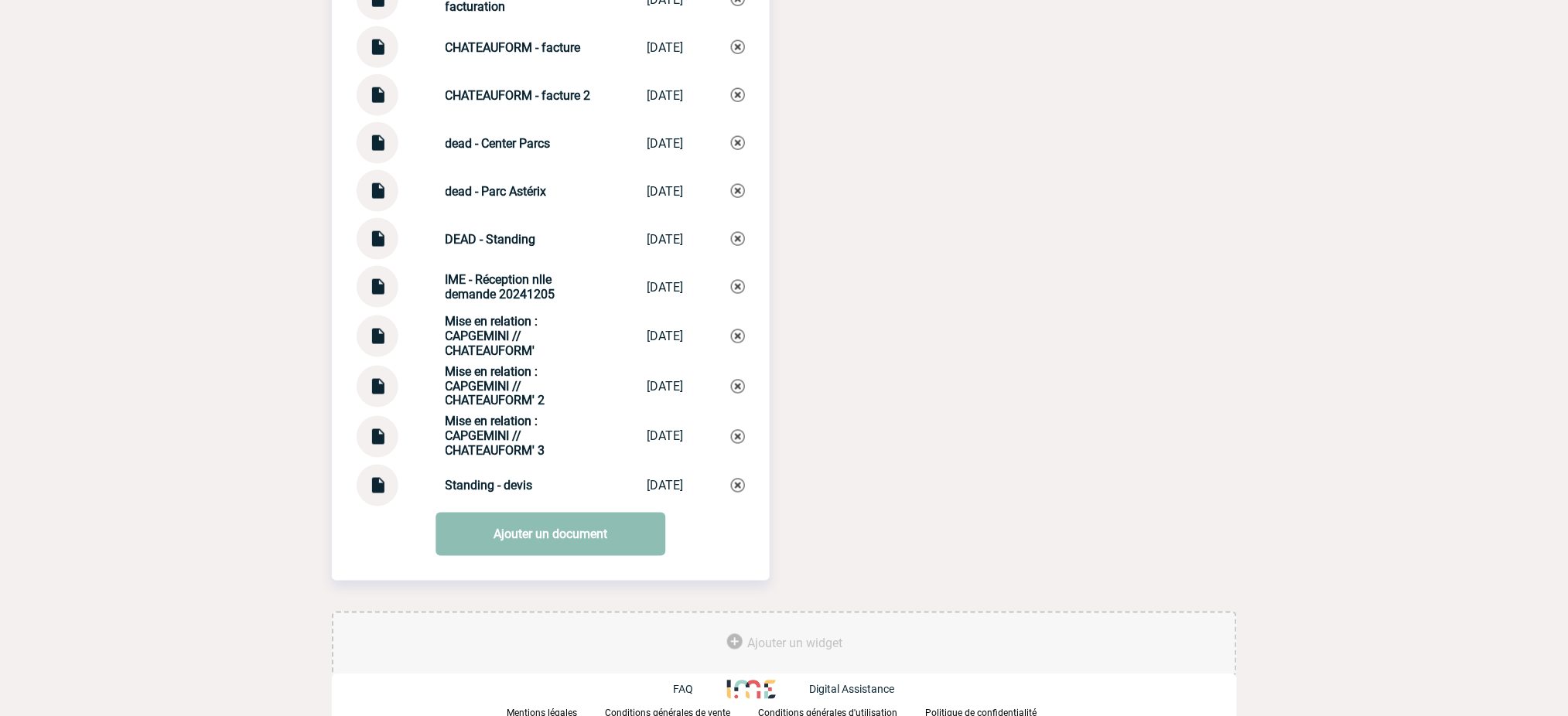
click at [556, 524] on link "Ajouter un document" at bounding box center [551, 535] width 230 height 44
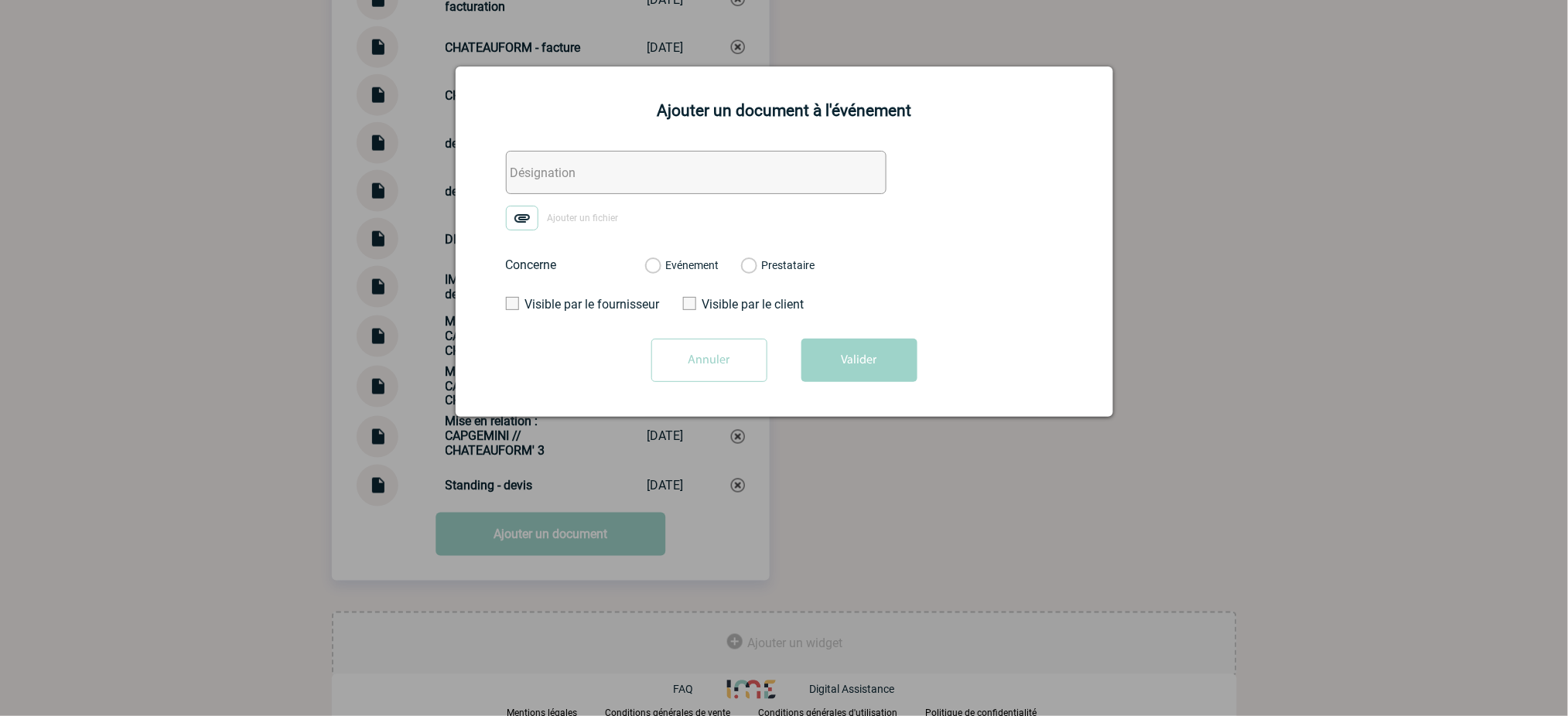
click at [625, 173] on input "text" at bounding box center [696, 172] width 381 height 44
paste input "CHATEAUFORM - facture"
type input "CHATEAUFORM - facture conforme"
click at [526, 219] on img at bounding box center [522, 218] width 32 height 24
click at [0, 0] on input "Ajouter un fichier" at bounding box center [0, 0] width 0 height 0
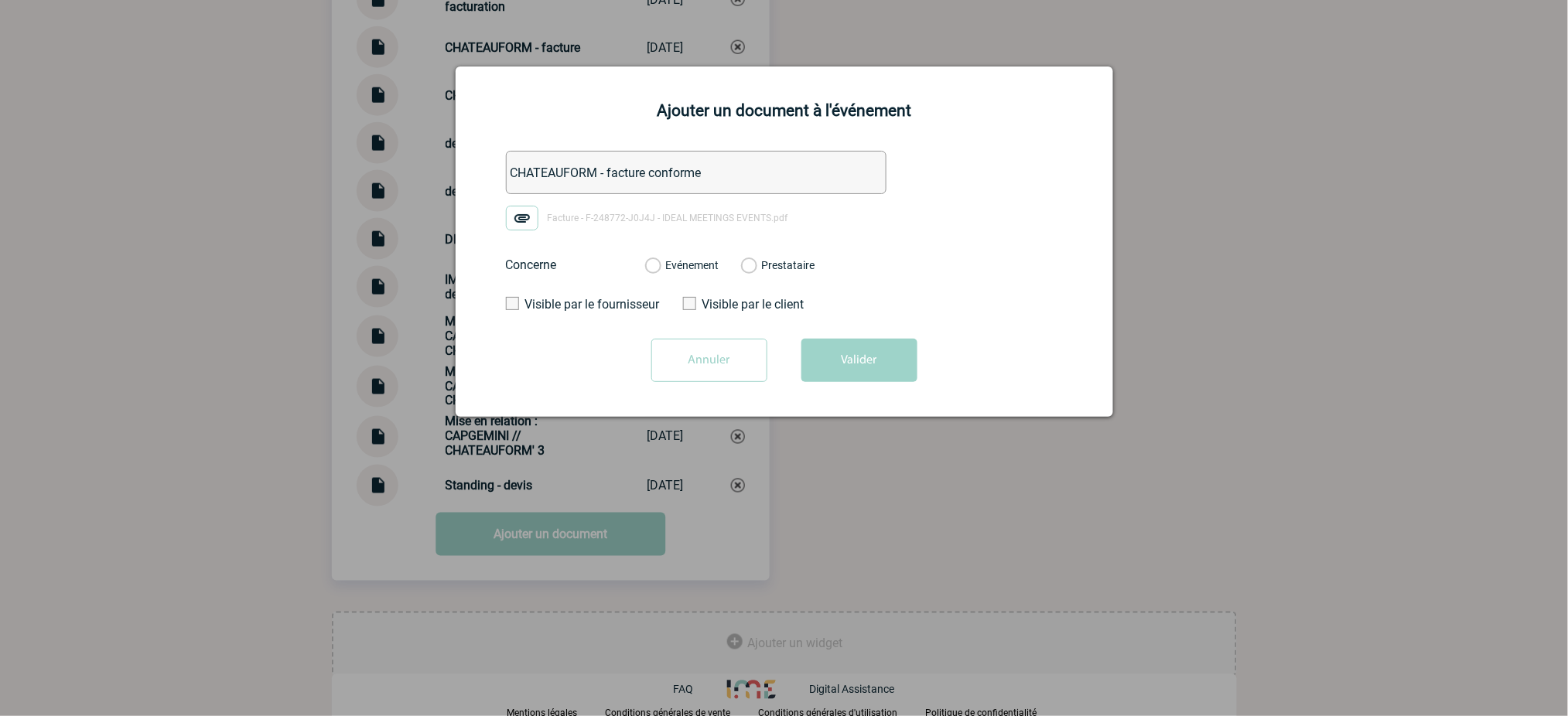
click at [662, 260] on div "Evénement" at bounding box center [682, 266] width 74 height 16
click at [660, 267] on label "Evénement" at bounding box center [652, 267] width 15 height 14
click at [0, 0] on input "Evénement" at bounding box center [0, 0] width 0 height 0
click at [833, 343] on button "Valider" at bounding box center [859, 361] width 116 height 44
